Goal: Transaction & Acquisition: Purchase product/service

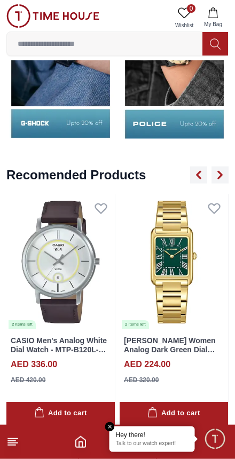
scroll to position [1247, 0]
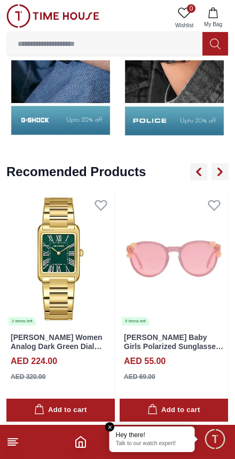
click at [83, 293] on img at bounding box center [60, 258] width 108 height 135
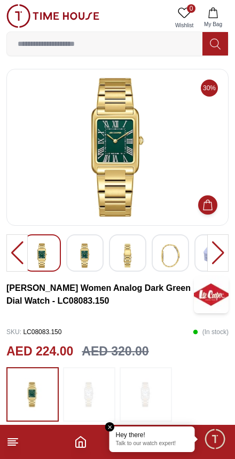
click at [81, 437] on icon "Home" at bounding box center [81, 441] width 10 height 11
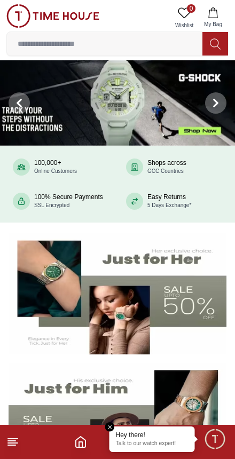
click at [151, 299] on img at bounding box center [118, 293] width 218 height 121
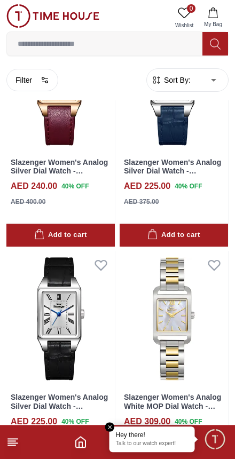
scroll to position [581, 0]
click at [15, 437] on icon at bounding box center [12, 441] width 13 height 13
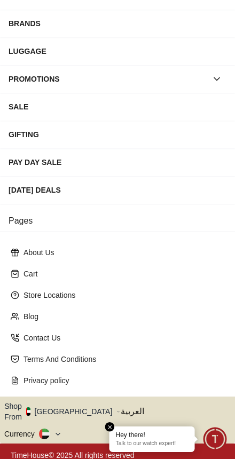
scroll to position [141, 0]
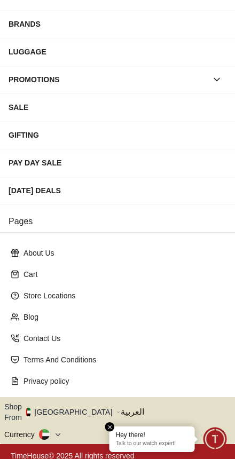
click at [219, 444] on span "Minimize live chat window" at bounding box center [214, 438] width 31 height 31
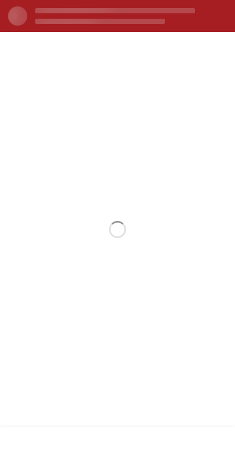
scroll to position [0, 0]
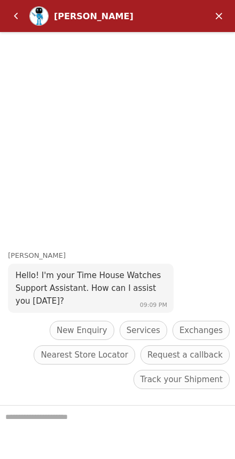
click at [212, 11] on em "Minimize" at bounding box center [218, 15] width 21 height 21
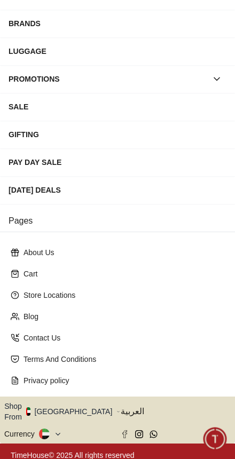
scroll to position [141, 0]
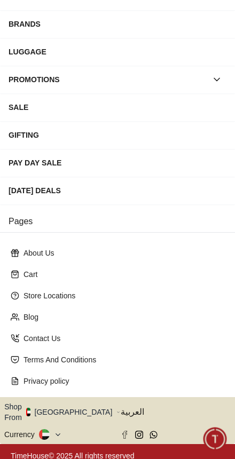
click at [207, 80] on button "button" at bounding box center [216, 79] width 19 height 19
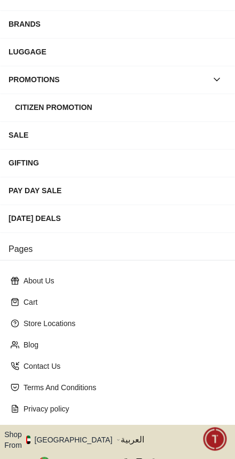
click at [33, 140] on div "SALE" at bounding box center [118, 134] width 218 height 19
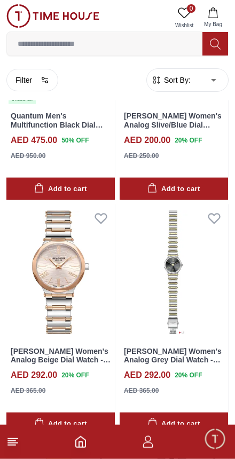
scroll to position [486, 0]
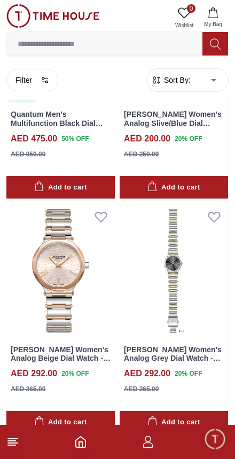
click at [164, 431] on footer at bounding box center [117, 442] width 235 height 34
click at [149, 456] on footer at bounding box center [117, 442] width 235 height 34
click at [23, 436] on footer at bounding box center [117, 442] width 235 height 34
click at [27, 438] on footer at bounding box center [117, 442] width 235 height 34
click at [17, 441] on icon at bounding box center [12, 441] width 13 height 13
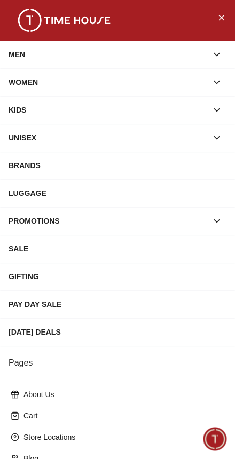
click at [23, 106] on div "KIDS" at bounding box center [108, 109] width 198 height 19
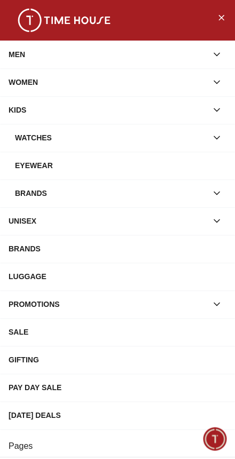
click at [30, 112] on div "KIDS" at bounding box center [108, 109] width 198 height 19
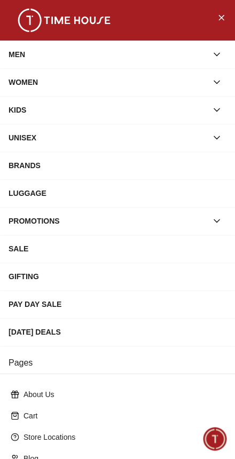
click at [27, 110] on div "KIDS" at bounding box center [108, 109] width 198 height 19
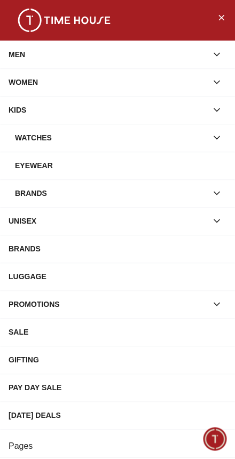
click at [35, 338] on div "SALE" at bounding box center [118, 331] width 218 height 19
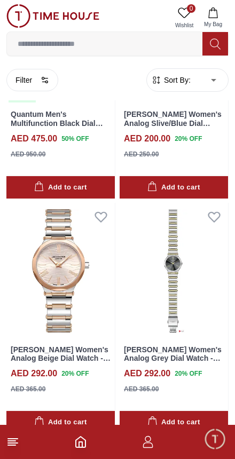
scroll to position [0, 0]
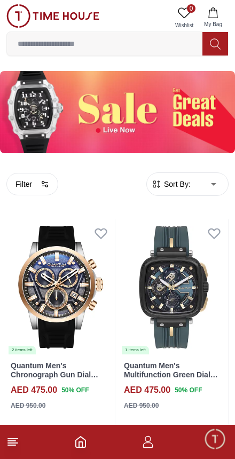
click at [220, 38] on icon at bounding box center [215, 44] width 11 height 12
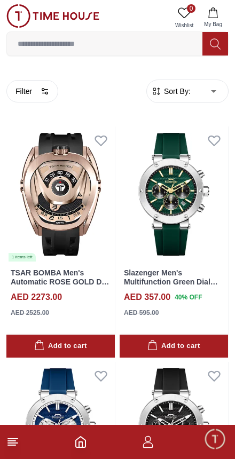
click at [126, 42] on input at bounding box center [104, 43] width 195 height 21
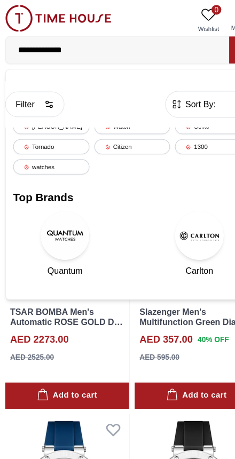
type input "**********"
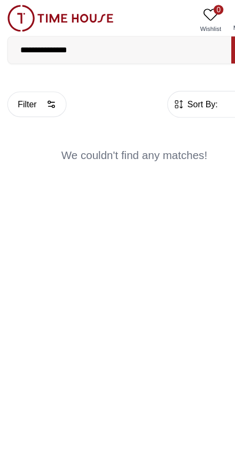
click at [30, 41] on input "**********" at bounding box center [104, 43] width 195 height 21
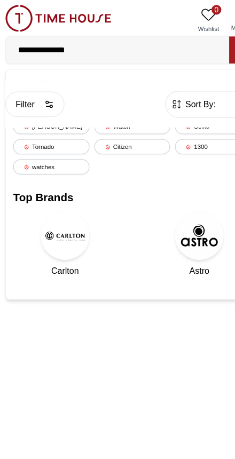
type input "**********"
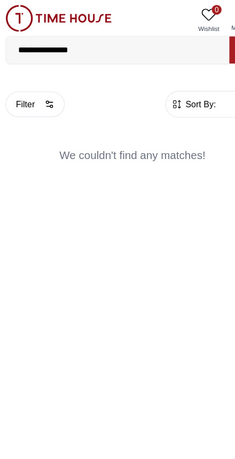
click at [44, 94] on icon "button" at bounding box center [45, 91] width 9 height 9
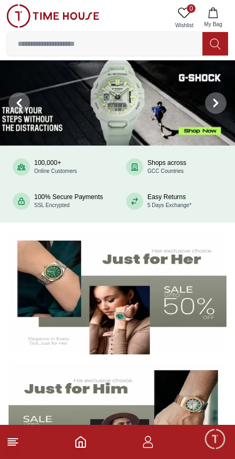
click at [111, 295] on img at bounding box center [118, 293] width 218 height 121
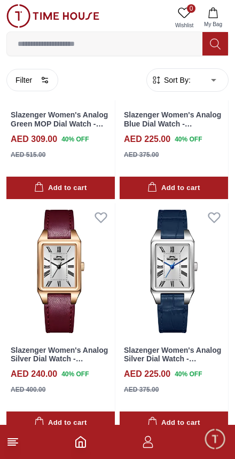
scroll to position [394, 0]
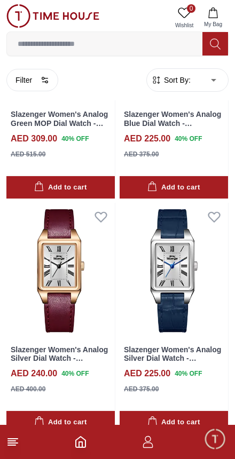
click at [148, 446] on icon "button" at bounding box center [147, 441] width 13 height 13
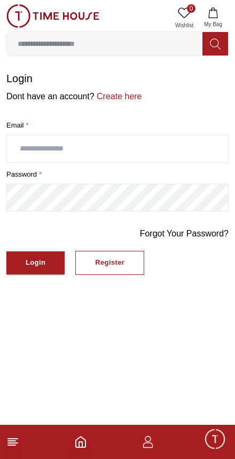
click at [217, 447] on span "Minimize live chat window" at bounding box center [214, 438] width 31 height 31
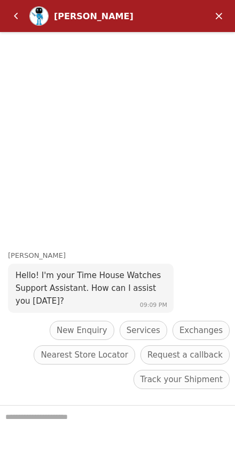
click at [221, 18] on em "Minimize" at bounding box center [218, 15] width 21 height 21
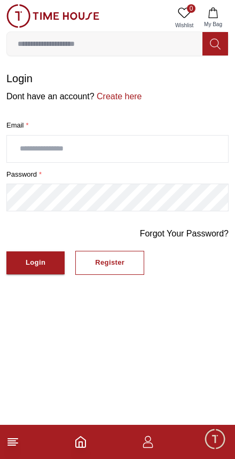
click at [18, 436] on icon at bounding box center [12, 441] width 13 height 13
